Goal: Task Accomplishment & Management: Use online tool/utility

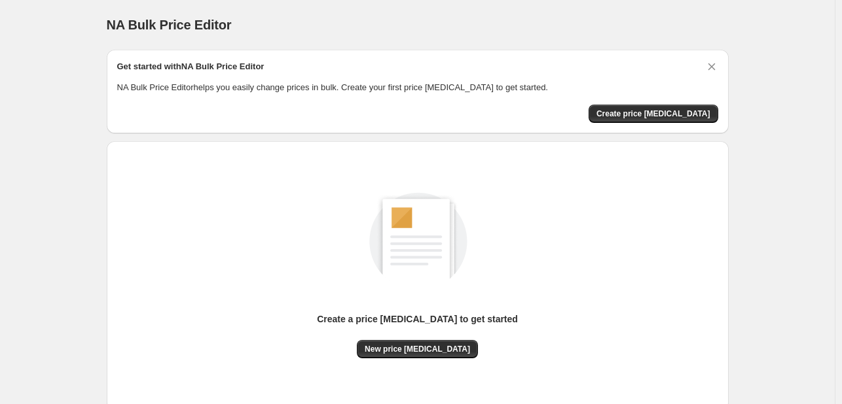
click at [425, 359] on div "Create a price [MEDICAL_DATA] to get started New price [MEDICAL_DATA]" at bounding box center [417, 276] width 601 height 249
click at [425, 351] on span "New price [MEDICAL_DATA]" at bounding box center [417, 349] width 105 height 10
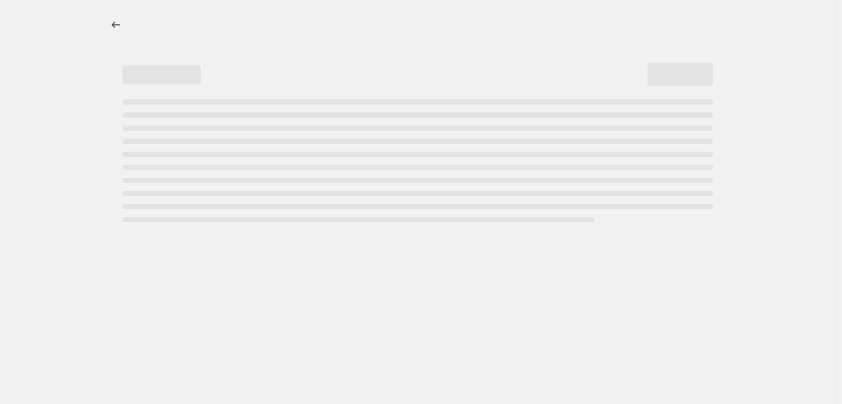
select select "percentage"
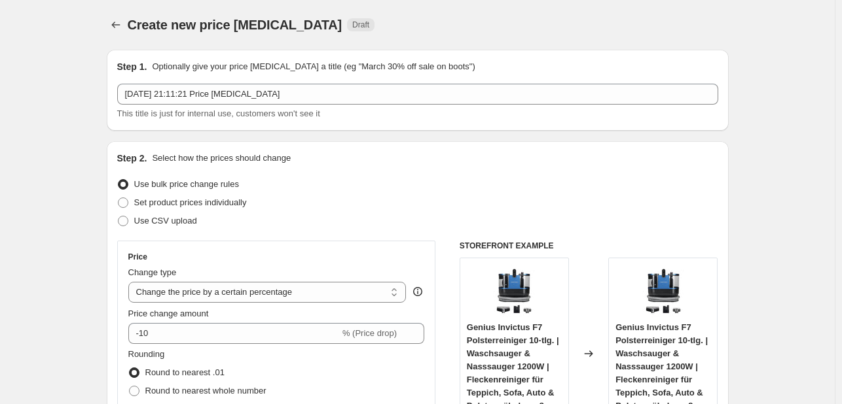
click at [264, 319] on div "Price change amount" at bounding box center [276, 314] width 296 height 13
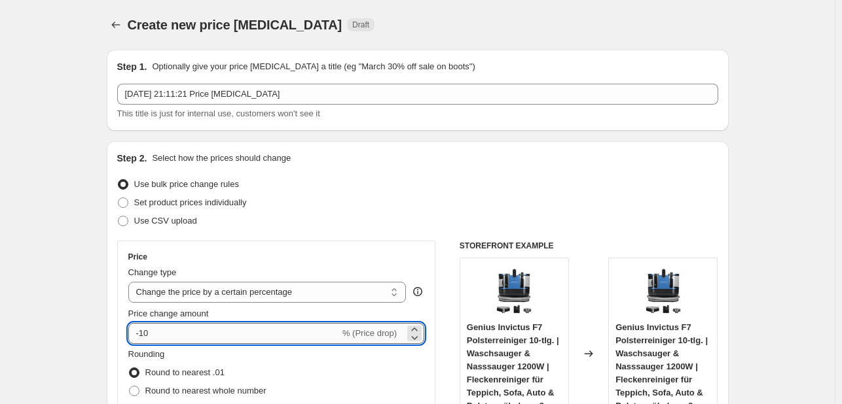
click at [257, 340] on input "-10" at bounding box center [233, 333] width 211 height 21
type input "-1"
type input "-3"
type input "-28"
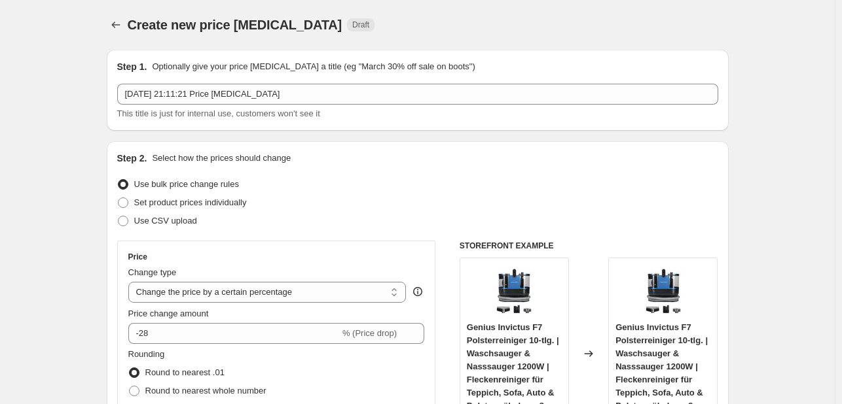
click at [347, 166] on div "Step 2. Select how the prices should change Use bulk price change rules Set pro…" at bounding box center [417, 371] width 601 height 438
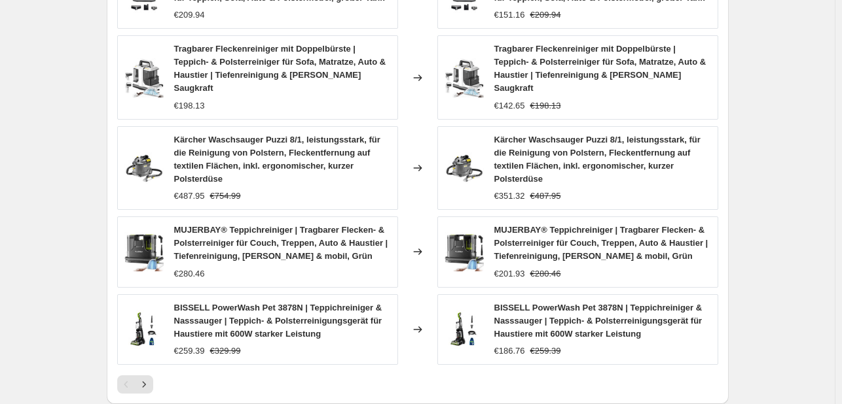
scroll to position [990, 0]
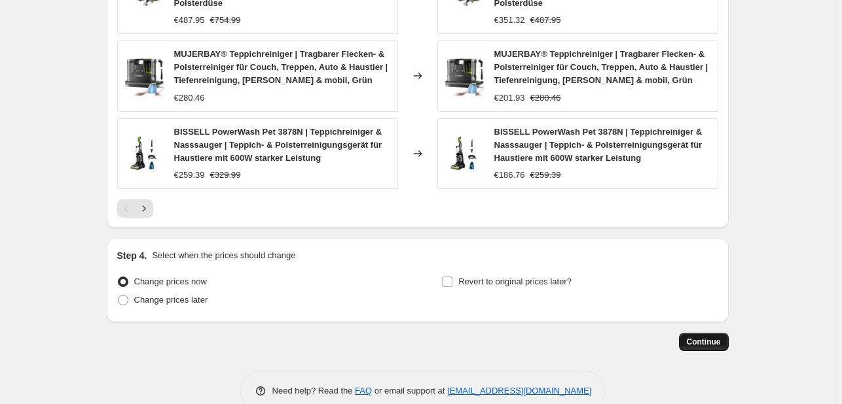
click at [715, 337] on span "Continue" at bounding box center [704, 342] width 34 height 10
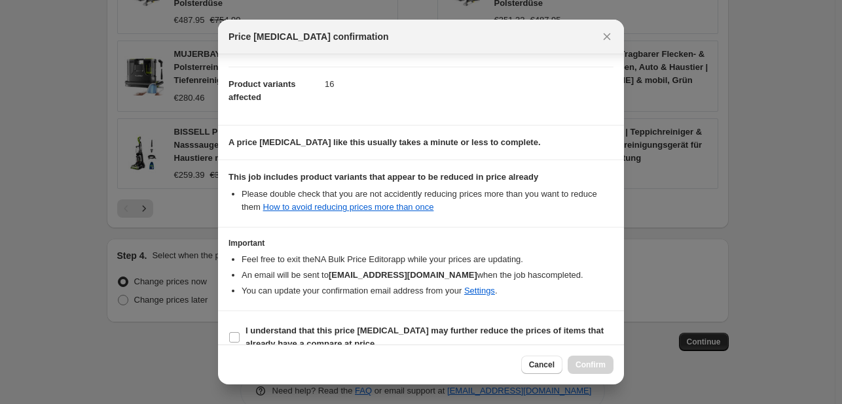
scroll to position [145, 0]
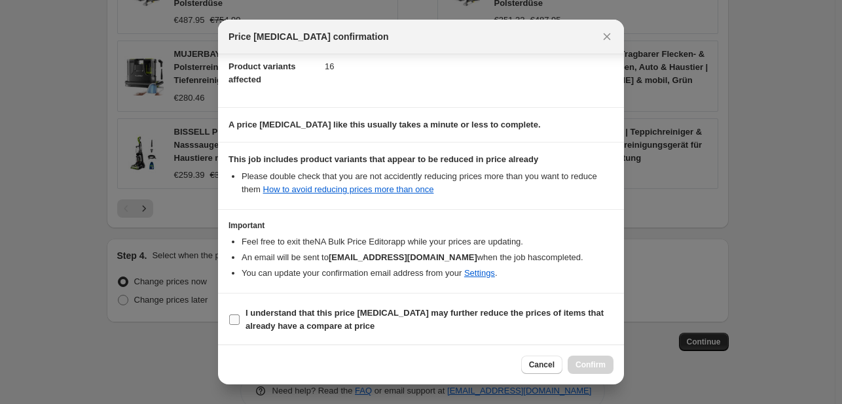
click at [505, 317] on b "I understand that this price [MEDICAL_DATA] may further reduce the prices of it…" at bounding box center [424, 319] width 358 height 23
click at [240, 317] on input "I understand that this price [MEDICAL_DATA] may further reduce the prices of it…" at bounding box center [234, 320] width 10 height 10
checkbox input "true"
click at [591, 370] on button "Confirm" at bounding box center [590, 365] width 46 height 18
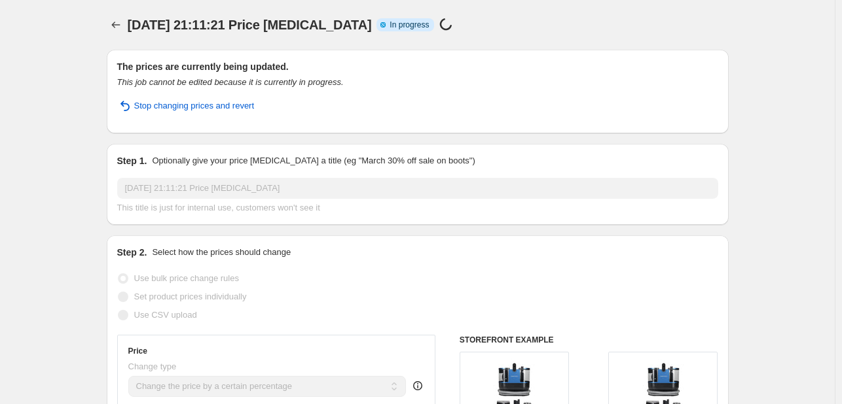
select select "percentage"
